Goal: Navigation & Orientation: Find specific page/section

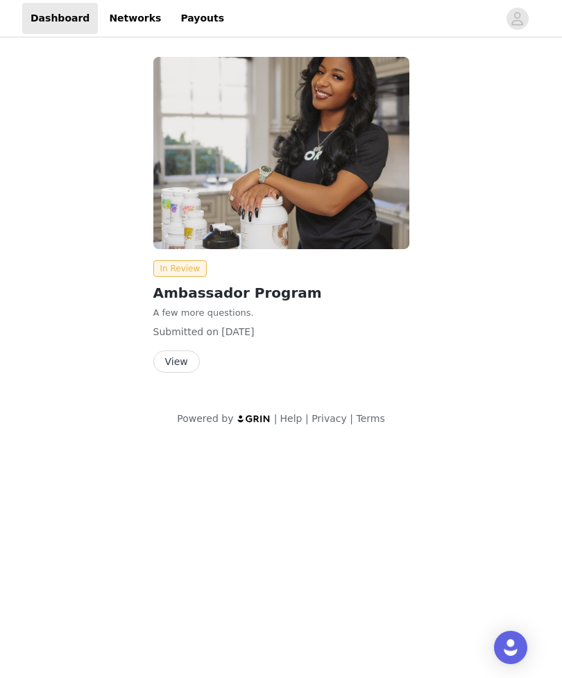
click at [525, 8] on button "button" at bounding box center [517, 19] width 39 height 22
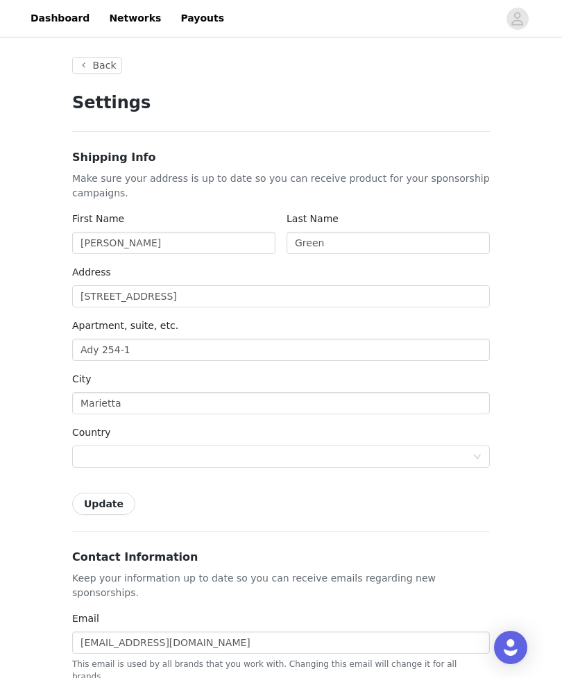
type input "+1 ([GEOGRAPHIC_DATA])"
click at [50, 28] on link "Dashboard" at bounding box center [60, 18] width 76 height 31
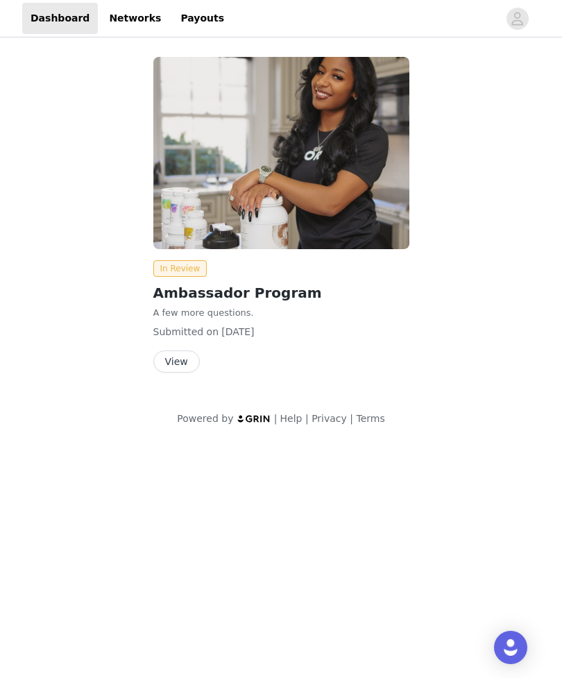
click at [167, 361] on button "View" at bounding box center [176, 362] width 47 height 22
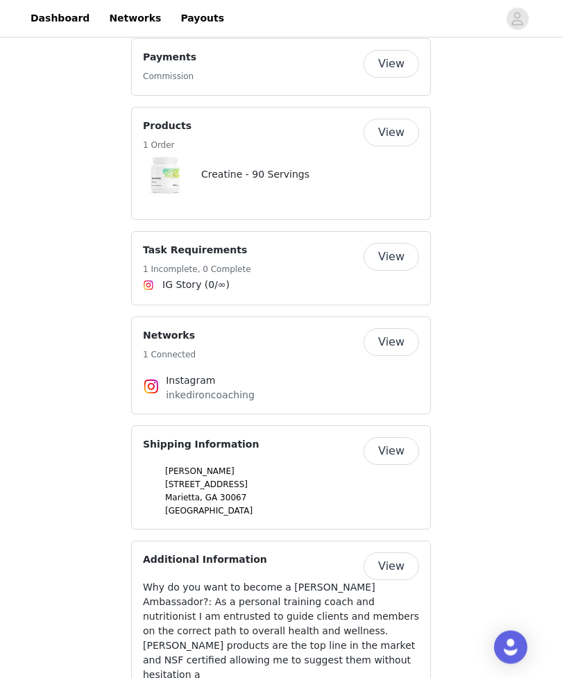
scroll to position [497, 0]
click at [397, 264] on button "View" at bounding box center [392, 257] width 56 height 28
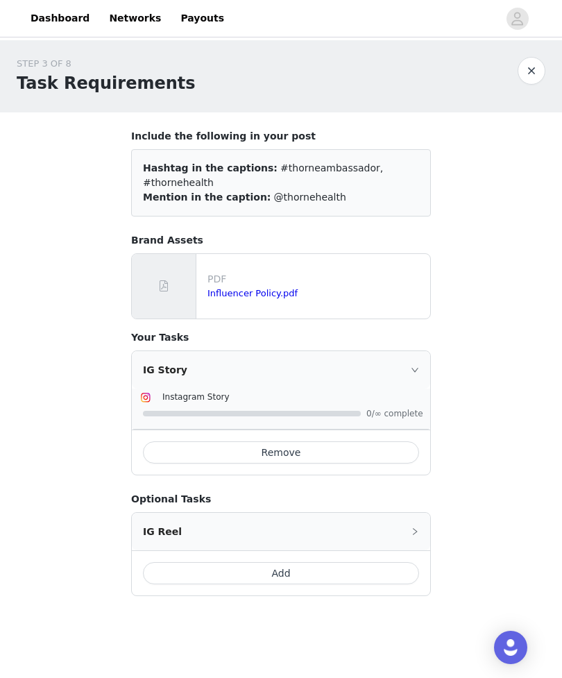
click at [533, 72] on button "button" at bounding box center [532, 71] width 28 height 28
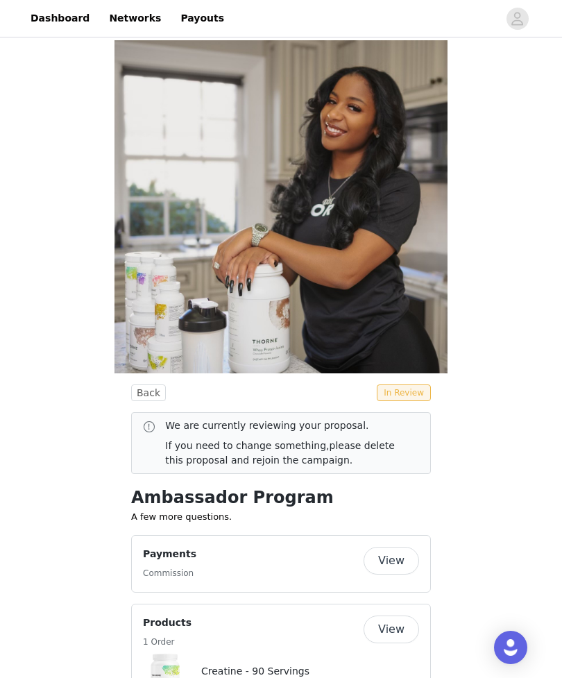
click at [183, 12] on link "Payouts" at bounding box center [202, 18] width 60 height 31
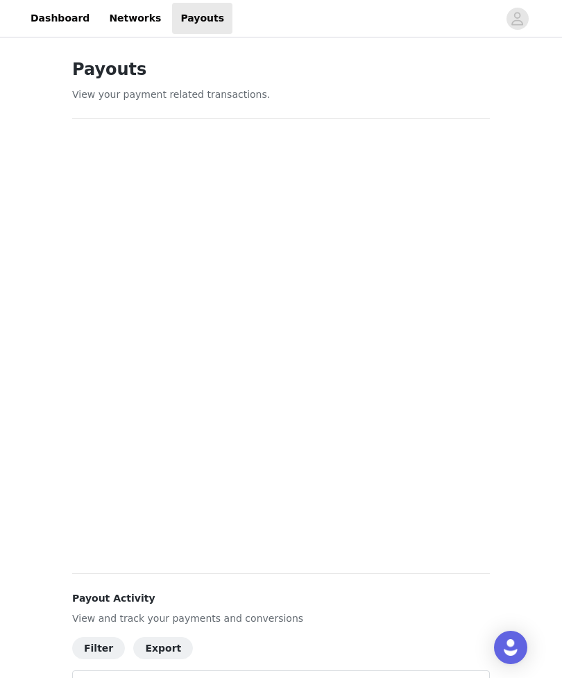
click at [58, 7] on link "Dashboard" at bounding box center [60, 18] width 76 height 31
